Goal: Task Accomplishment & Management: Manage account settings

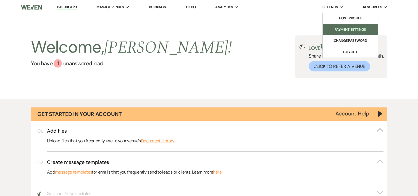
click at [347, 30] on li "Payment Settings" at bounding box center [350, 30] width 50 height 6
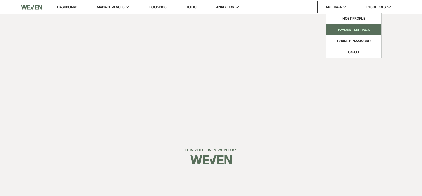
select select "770"
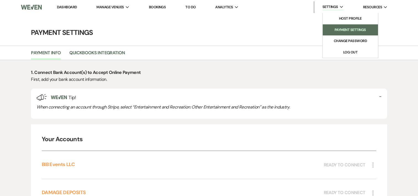
select select "true"
select select "351"
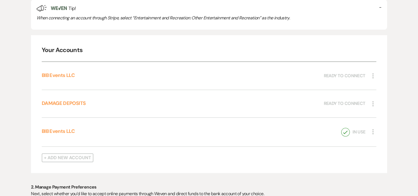
scroll to position [104, 0]
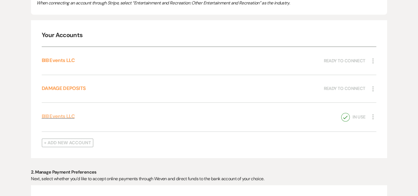
click at [72, 115] on link "BIB Events LLC" at bounding box center [58, 116] width 33 height 7
